Goal: Information Seeking & Learning: Learn about a topic

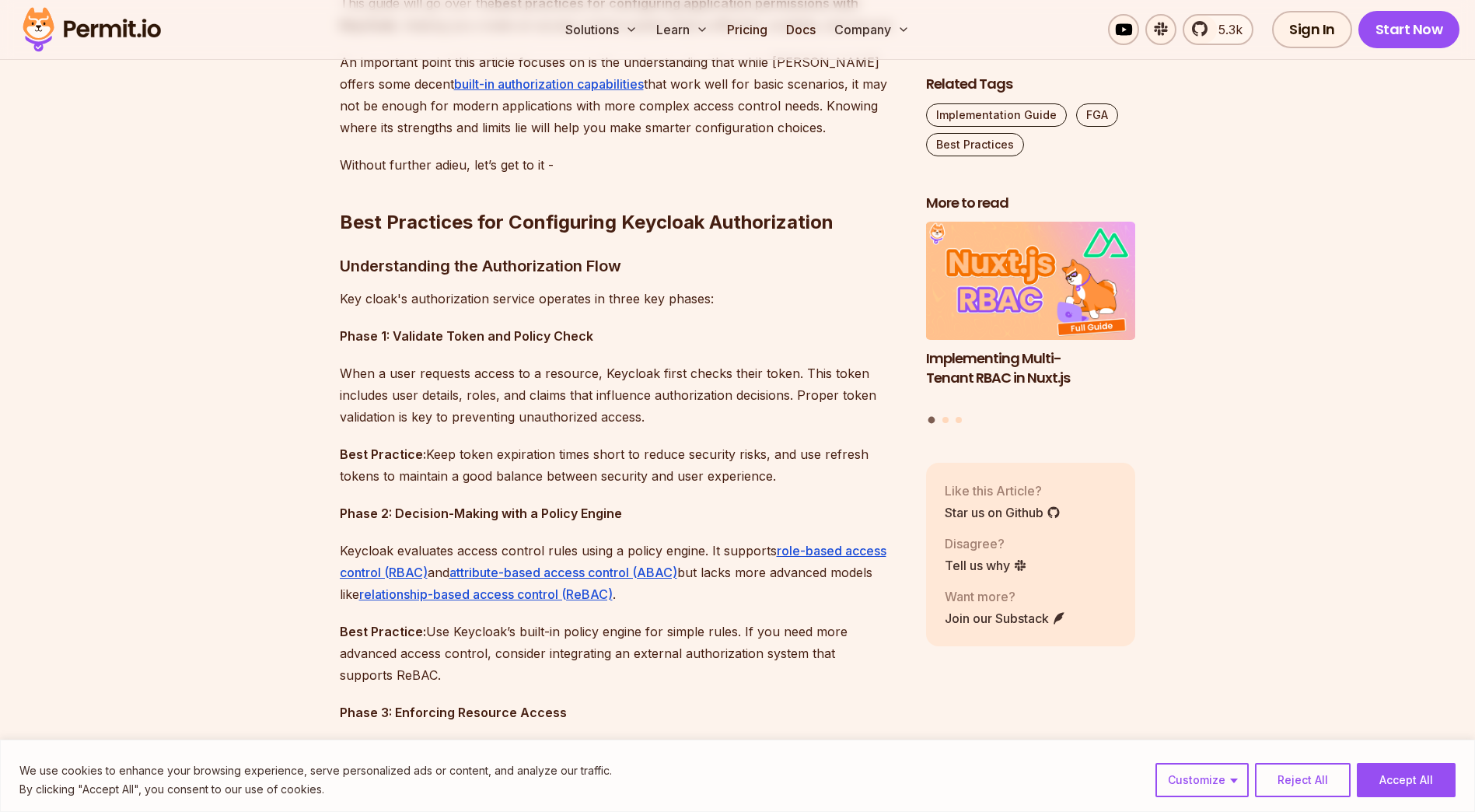
scroll to position [1245, 0]
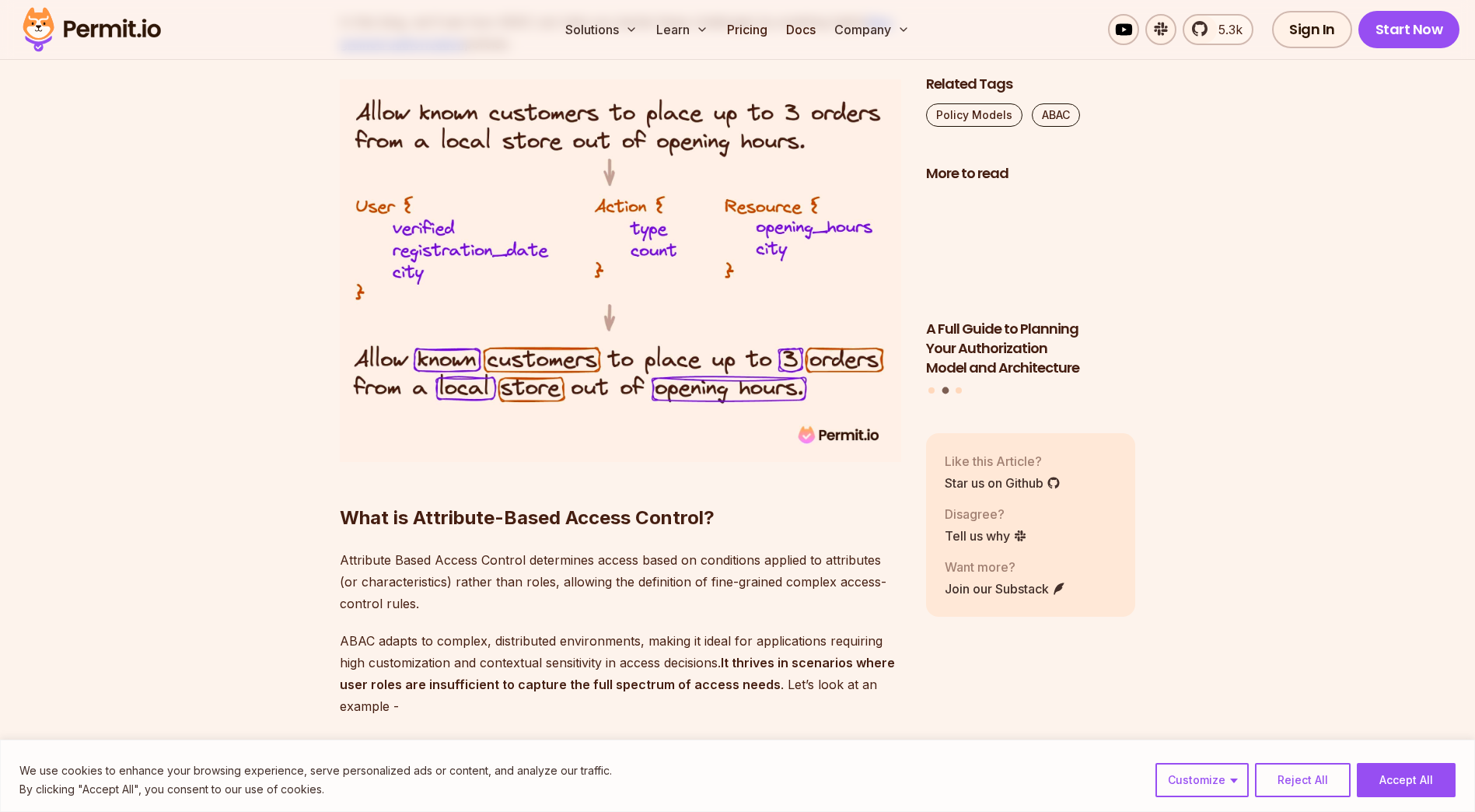
scroll to position [1011, 0]
